Goal: Transaction & Acquisition: Obtain resource

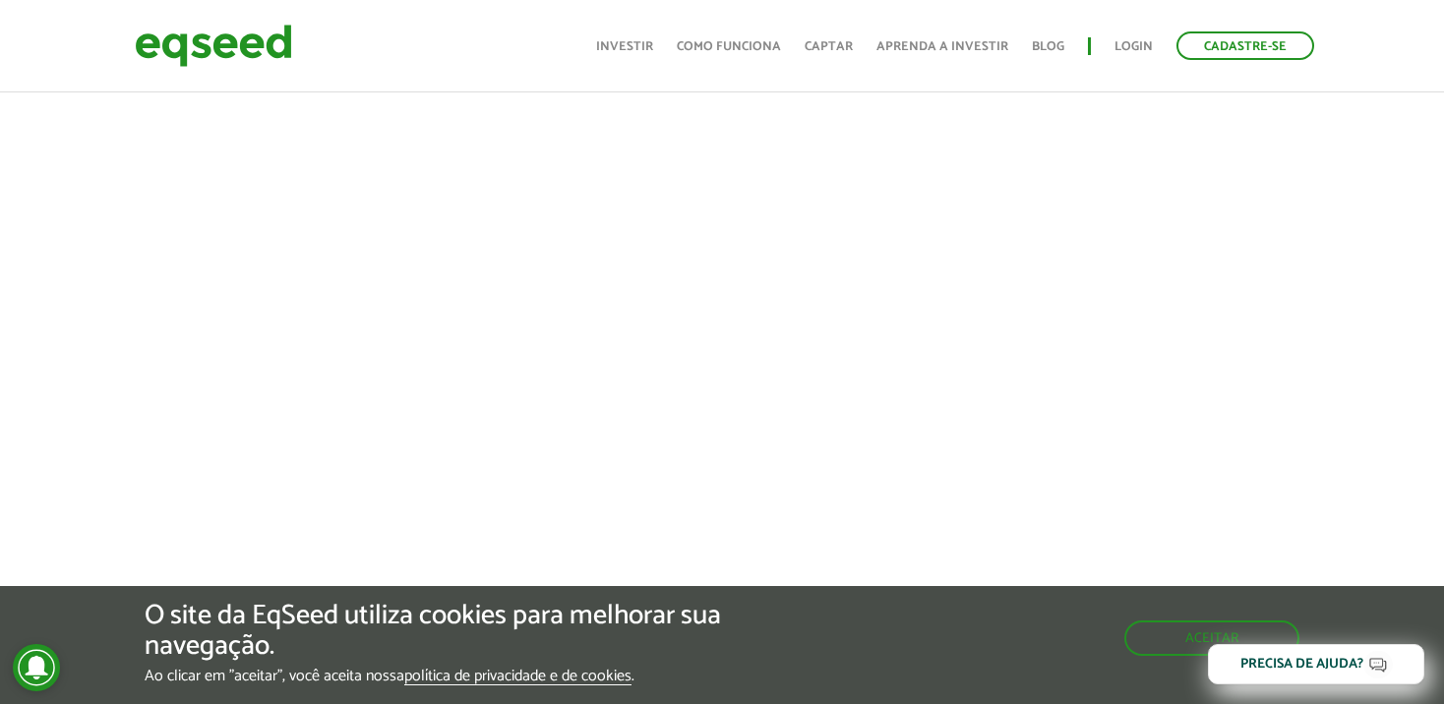
scroll to position [885, 0]
click at [39, 404] on div at bounding box center [722, 279] width 1444 height 671
click at [1187, 636] on button "Aceitar" at bounding box center [1213, 636] width 171 height 31
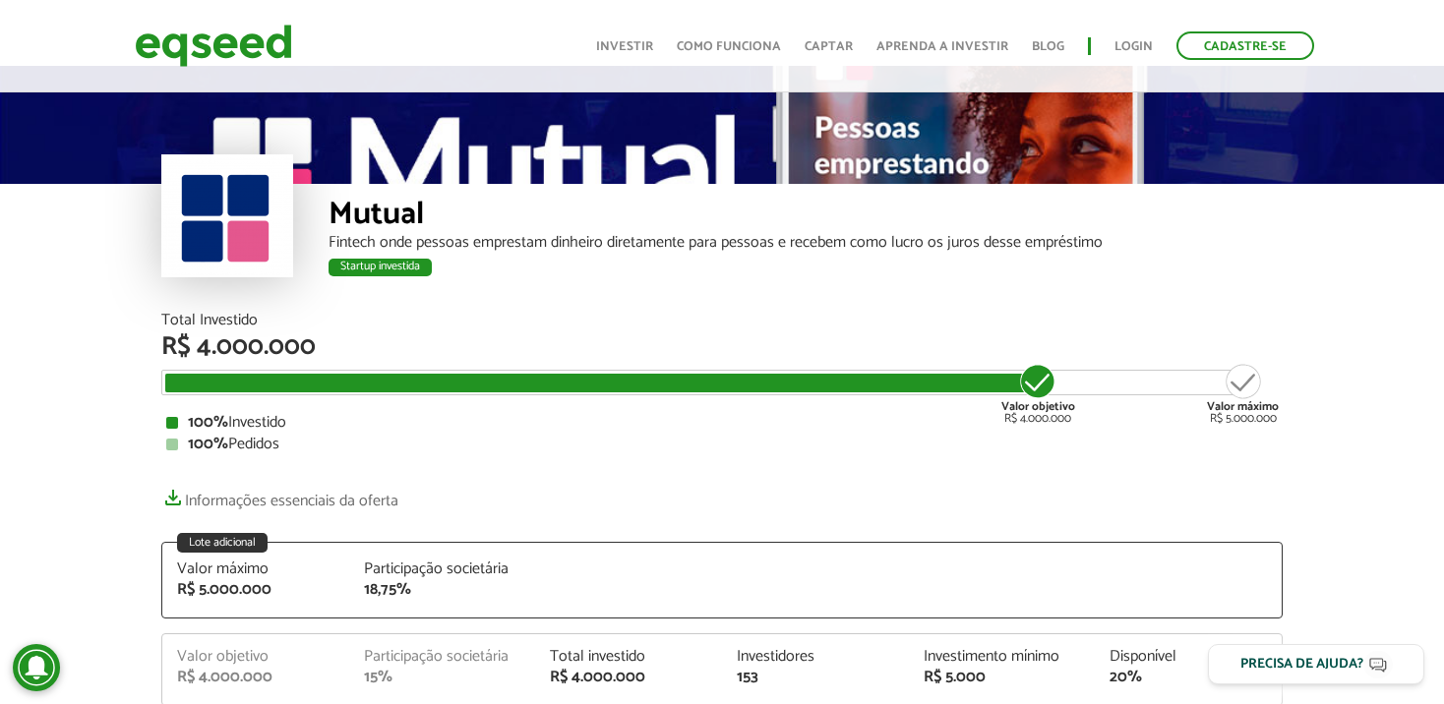
scroll to position [0, 0]
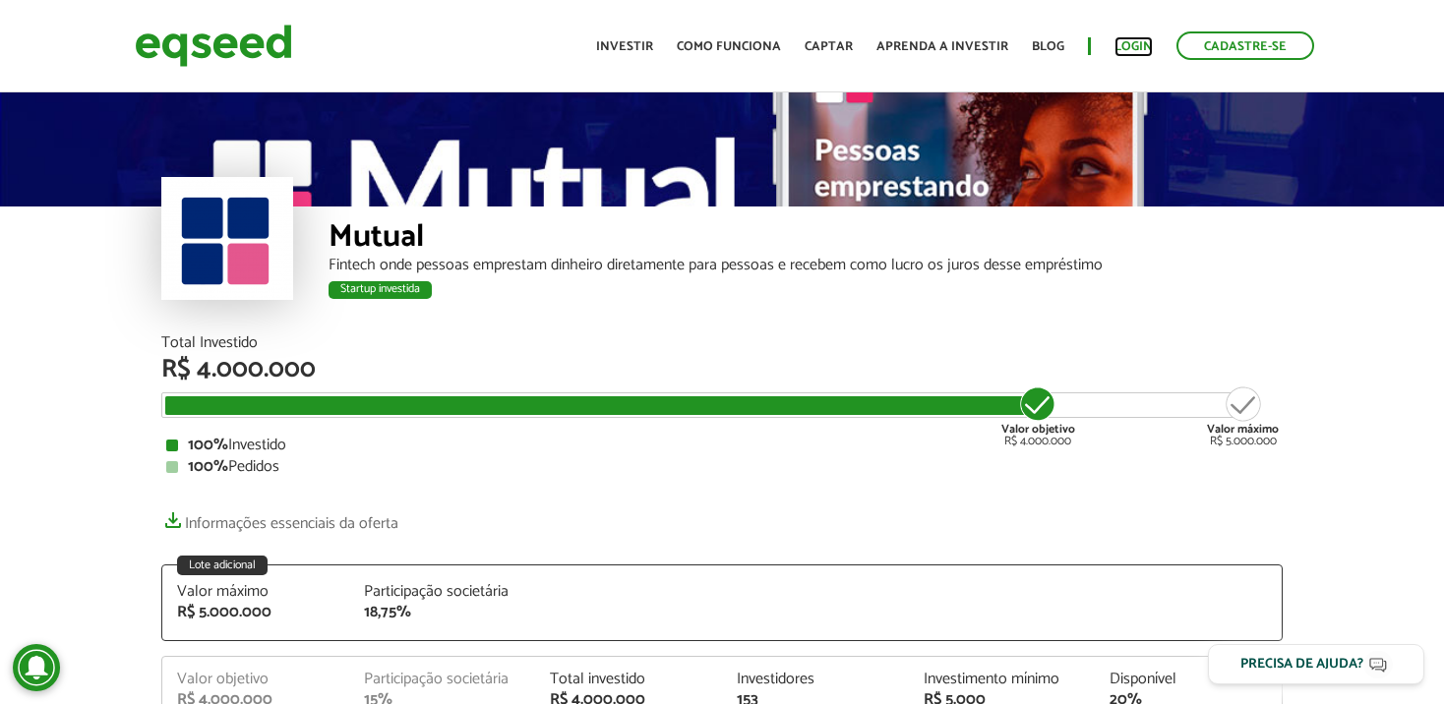
click at [1140, 46] on link "Login" at bounding box center [1133, 46] width 38 height 13
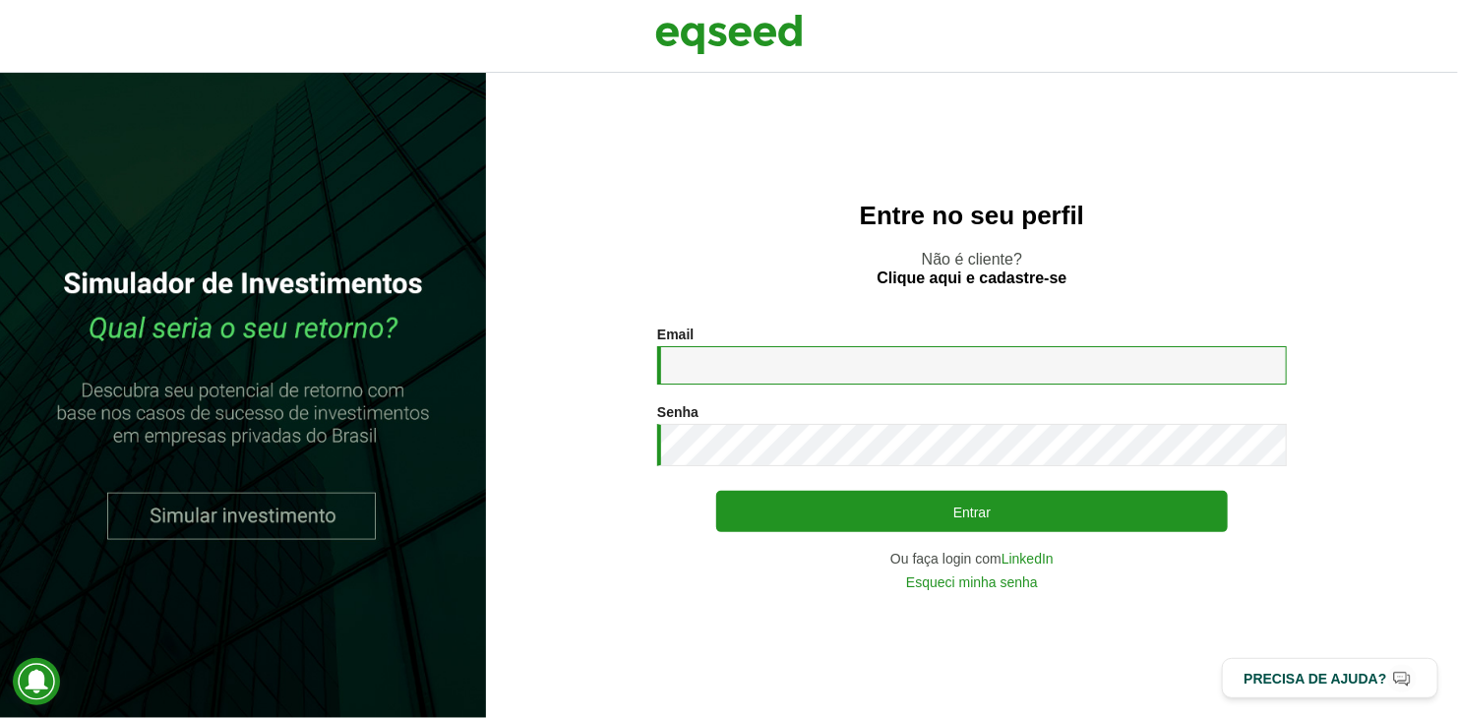
click at [680, 360] on input "Email *" at bounding box center [972, 365] width 630 height 38
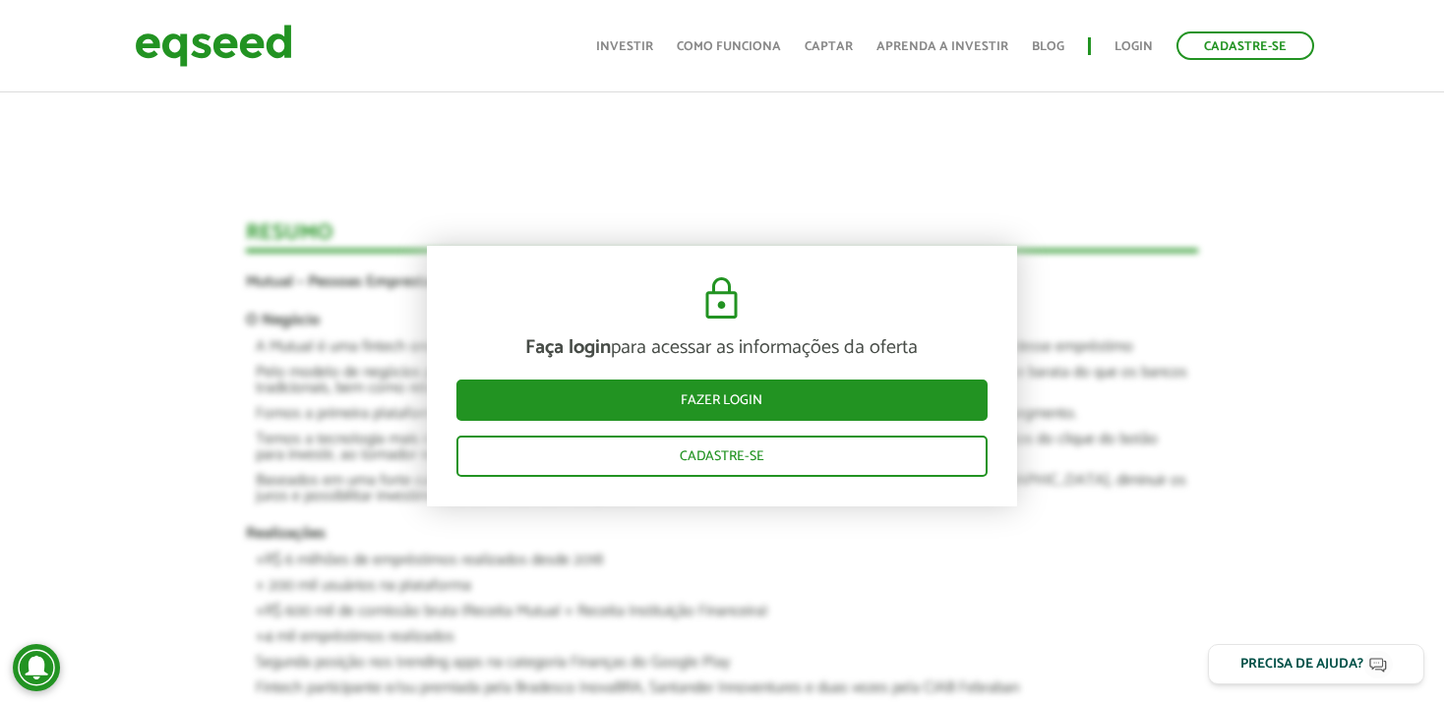
scroll to position [1967, 0]
